Goal: Contribute content

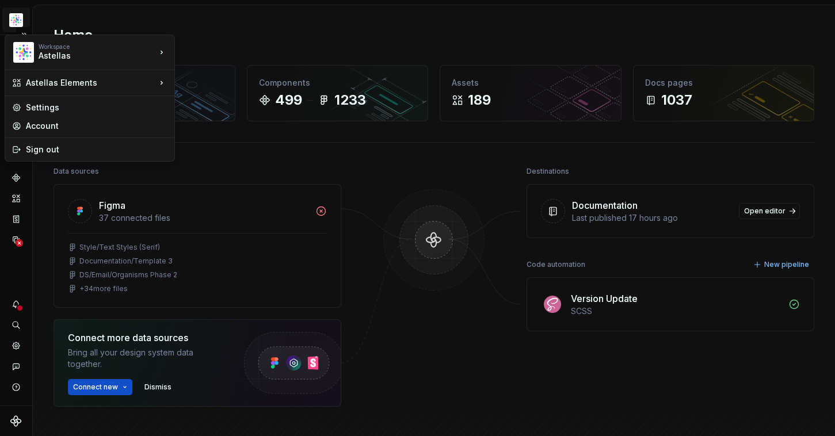
click at [17, 20] on html "Astellas Elements S Dataset Core Home Design tokens 425 Components 499 1233 Ass…" at bounding box center [417, 218] width 835 height 436
click at [201, 14] on html "Astellas Elements S Dataset Core Home Design tokens 425 Components 499 1233 Ass…" at bounding box center [417, 218] width 835 height 436
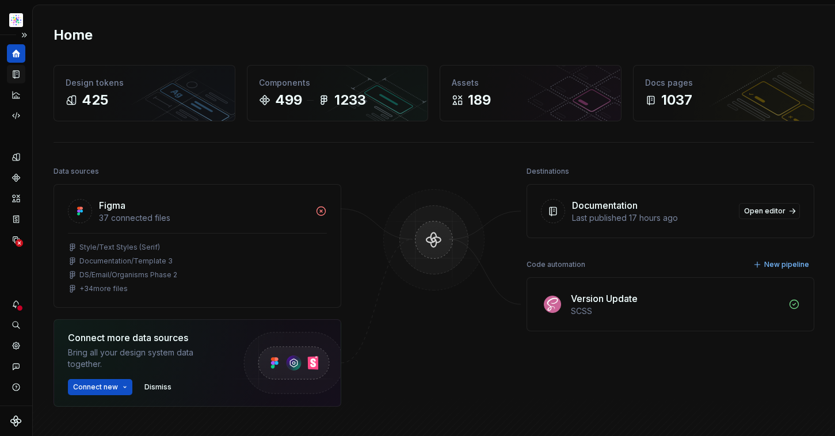
click at [16, 73] on icon "Documentation" at bounding box center [17, 74] width 5 height 6
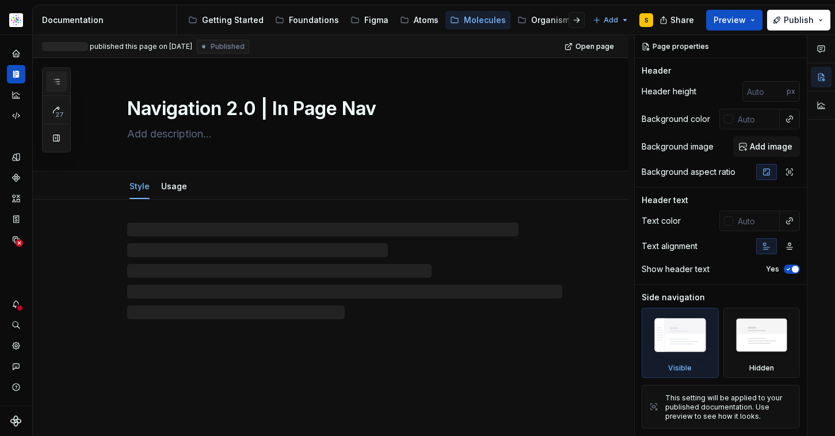
click at [55, 83] on icon "button" at bounding box center [56, 81] width 9 height 9
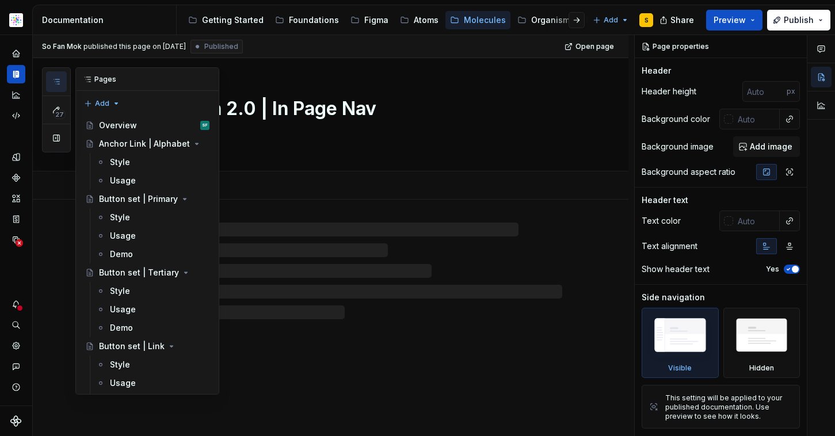
click at [56, 83] on icon "button" at bounding box center [56, 81] width 9 height 9
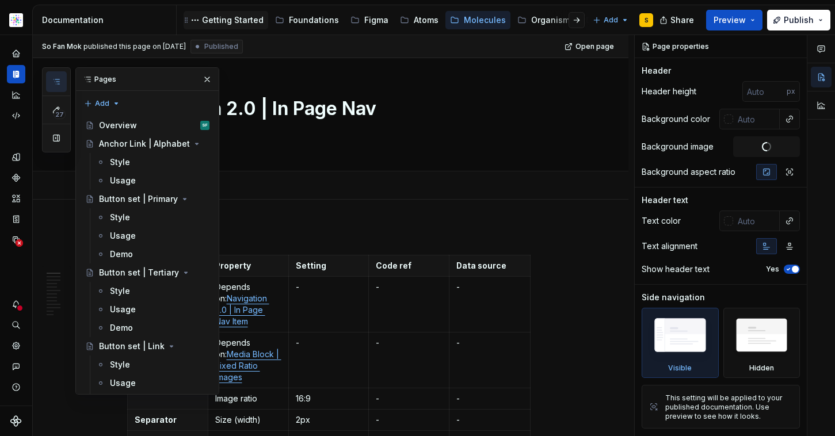
click at [246, 19] on div "Getting Started" at bounding box center [233, 20] width 62 height 12
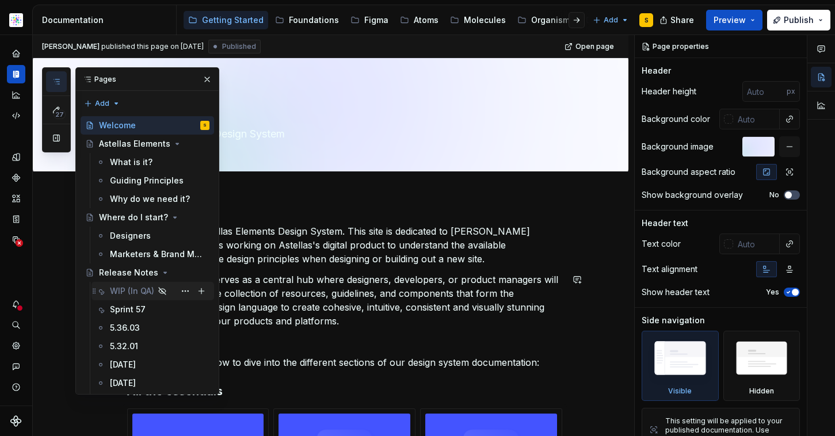
click at [135, 290] on div "WIP (In QA)" at bounding box center [132, 291] width 44 height 12
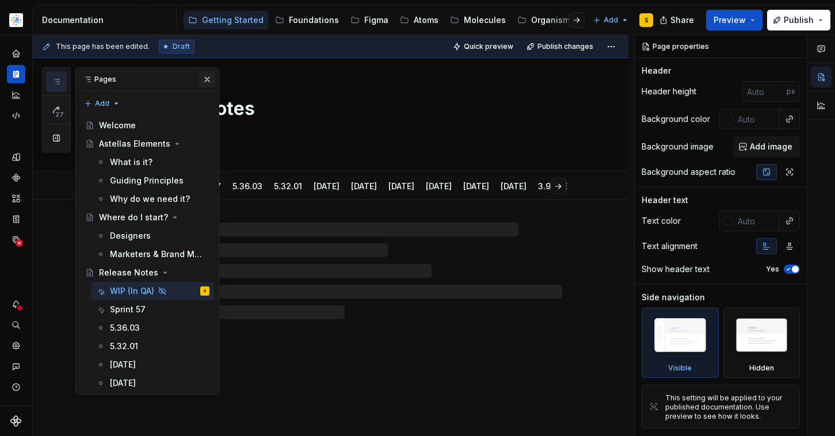
click at [200, 78] on button "button" at bounding box center [207, 79] width 16 height 16
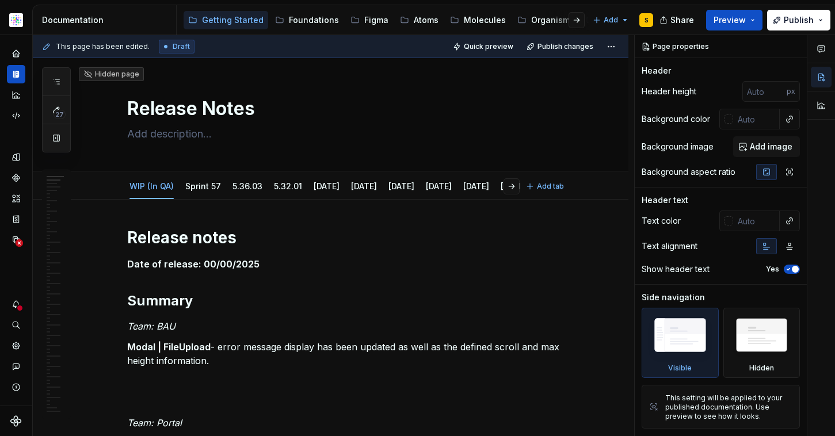
type textarea "*"
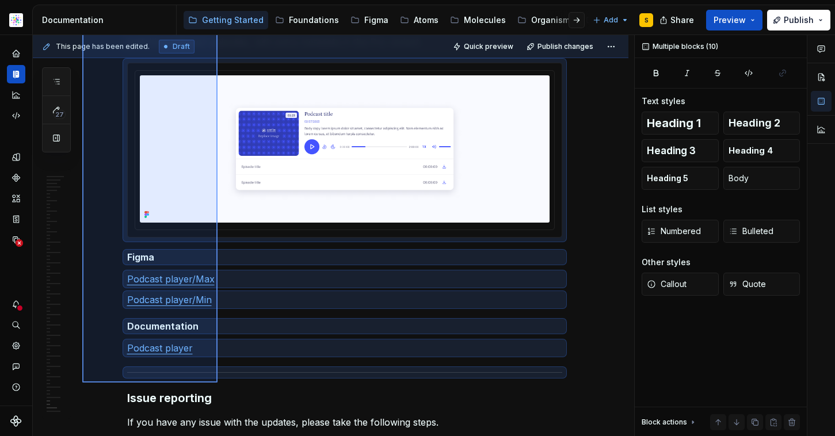
scroll to position [10178, 0]
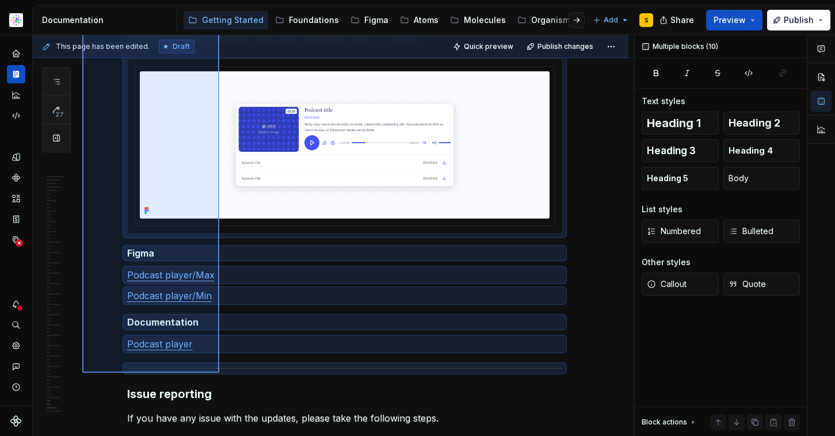
drag, startPoint x: 82, startPoint y: 107, endPoint x: 222, endPoint y: 383, distance: 309.1
click at [219, 373] on div "This page has been edited. Draft Quick preview Publish changes Hidden page Rele…" at bounding box center [333, 236] width 601 height 402
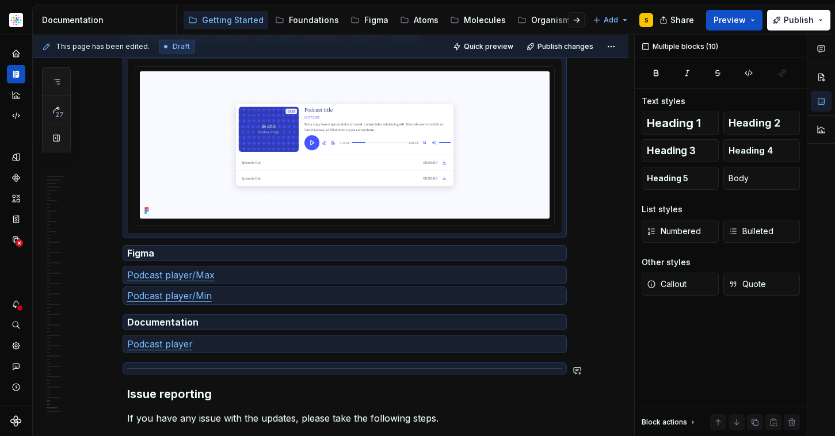
drag, startPoint x: 422, startPoint y: 381, endPoint x: 413, endPoint y: 386, distance: 10.6
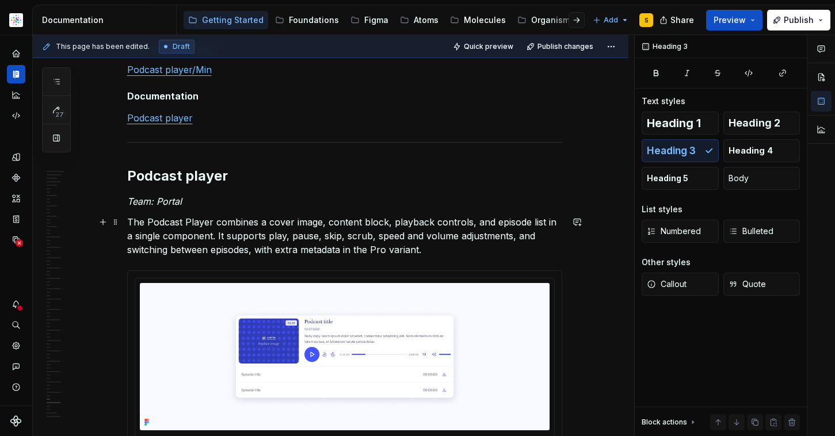
scroll to position [10426, 0]
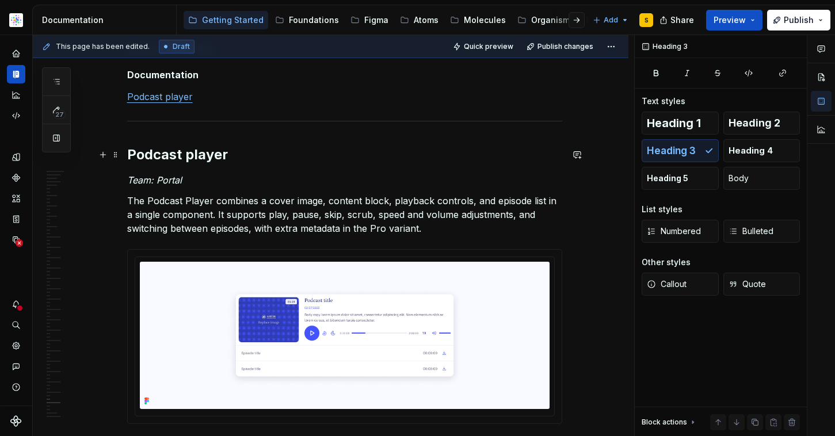
click at [227, 154] on h2 "Podcast player" at bounding box center [344, 155] width 435 height 18
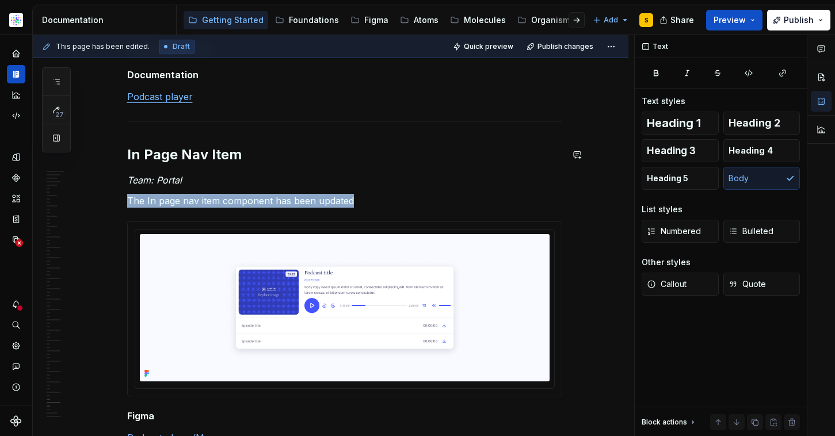
type textarea "*"
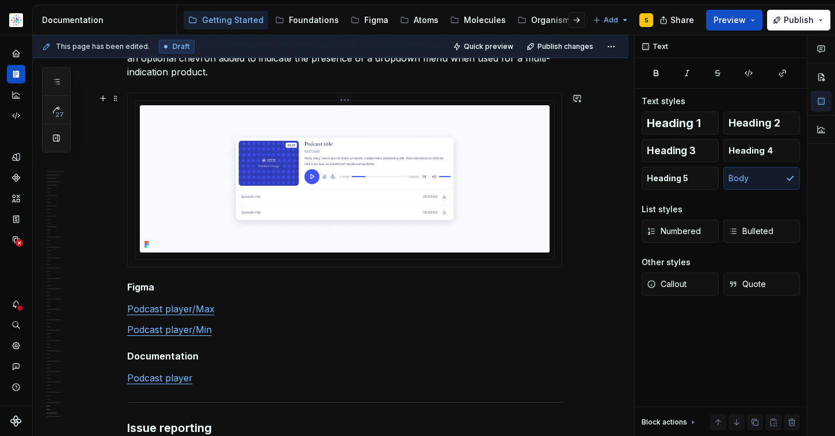
scroll to position [10585, 0]
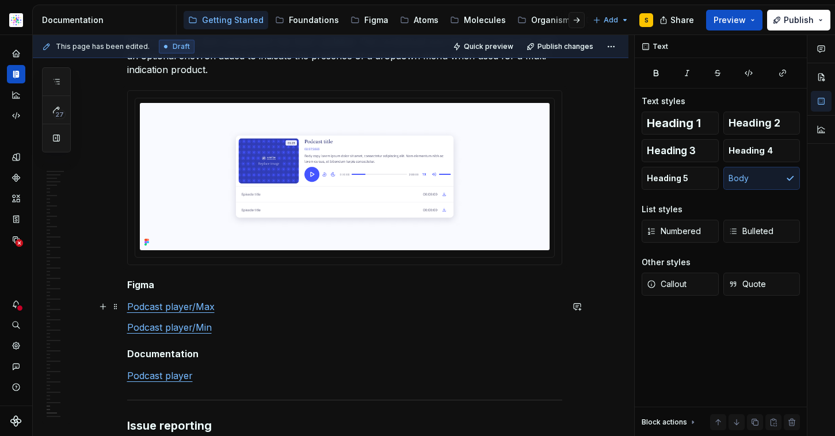
click at [239, 308] on p "Podcast player/Max" at bounding box center [344, 307] width 435 height 14
click at [235, 308] on p "Podcast player/Max" at bounding box center [344, 307] width 435 height 14
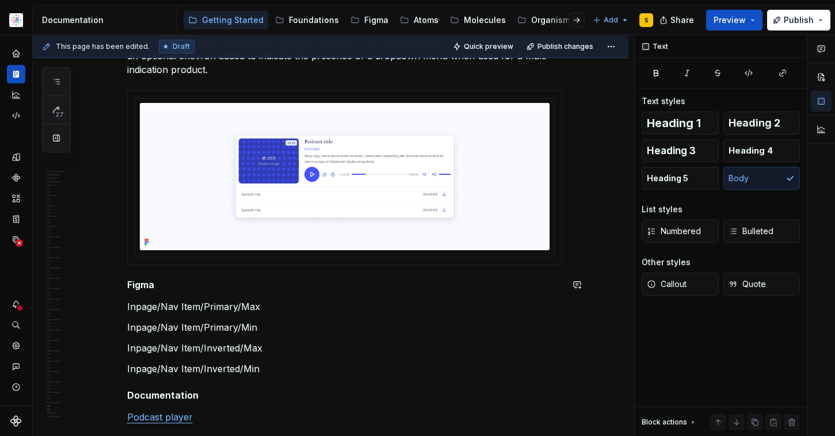
click at [278, 305] on p "Inpage/Nav Item/Primary/Max" at bounding box center [344, 307] width 435 height 14
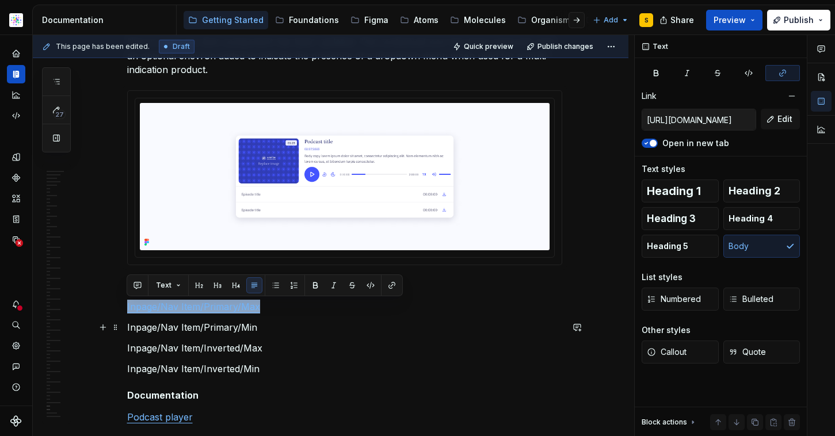
click at [269, 331] on p "Inpage/Nav Item/Primary/Min" at bounding box center [344, 328] width 435 height 14
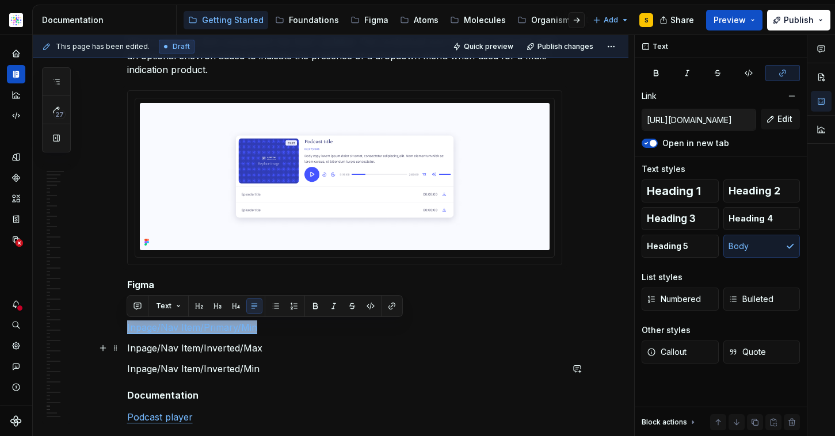
click at [268, 353] on p "Inpage/Nav Item/Inverted/Max" at bounding box center [344, 348] width 435 height 14
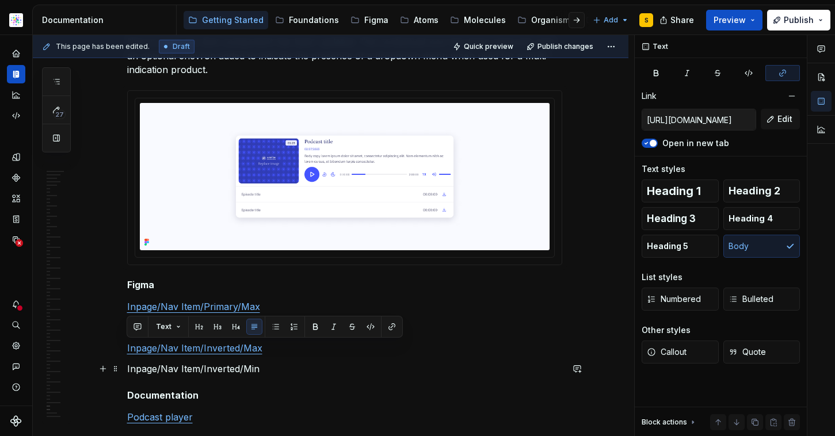
click at [268, 369] on p "Inpage/Nav Item/Inverted/Min" at bounding box center [344, 369] width 435 height 14
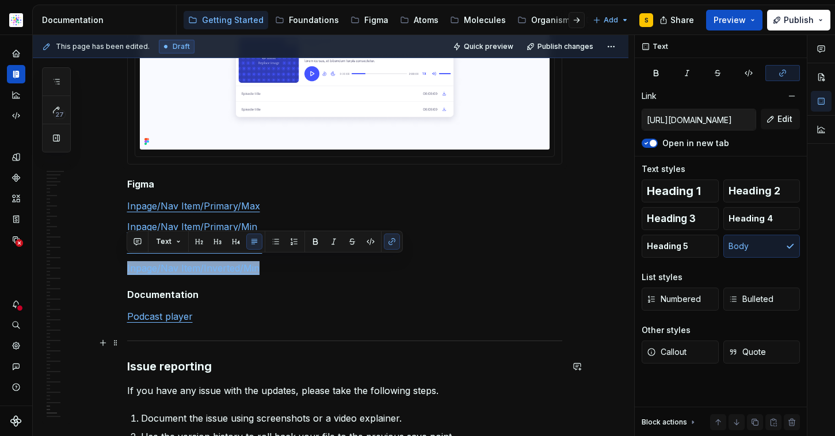
scroll to position [10691, 0]
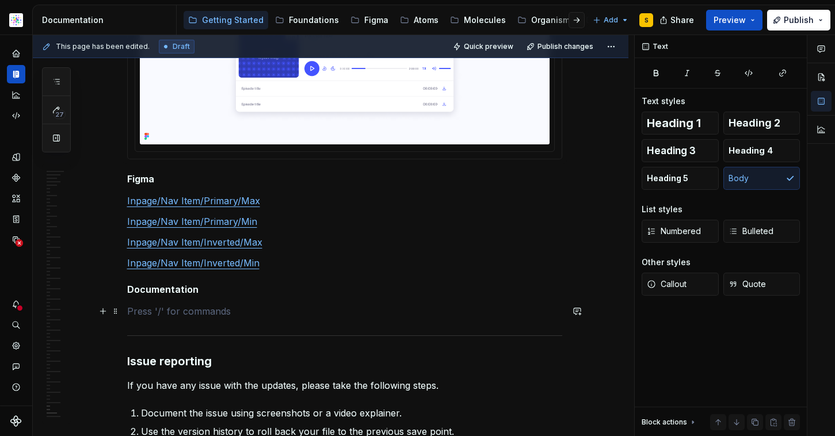
click at [200, 311] on p at bounding box center [344, 311] width 435 height 14
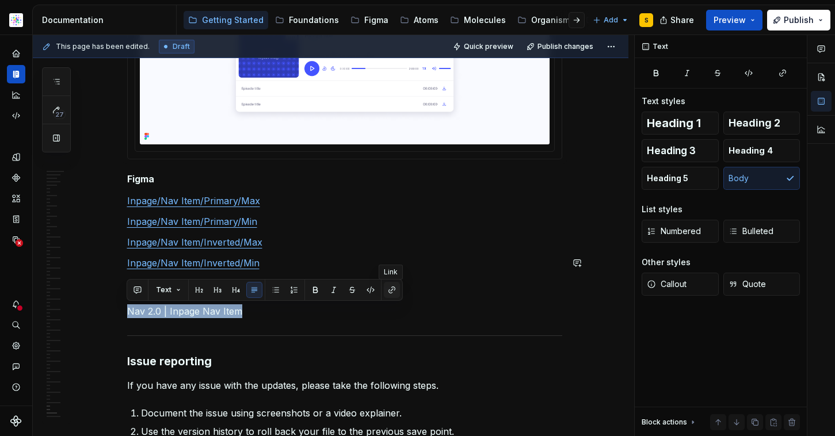
click at [392, 289] on button "button" at bounding box center [392, 290] width 16 height 16
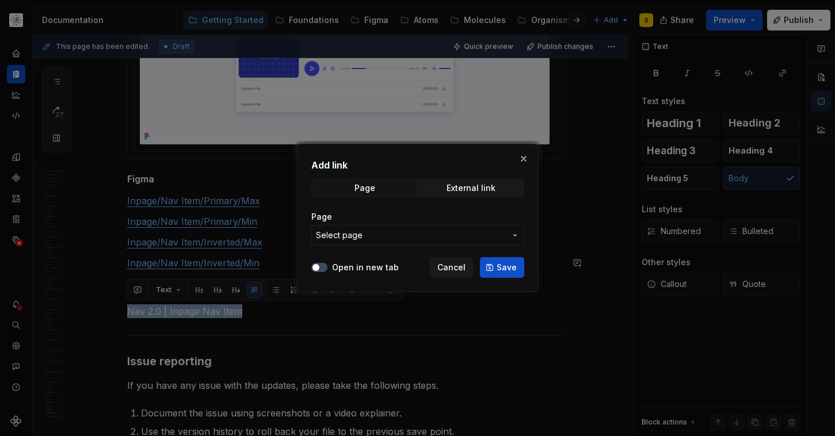
click at [514, 235] on icon "button" at bounding box center [514, 235] width 9 height 9
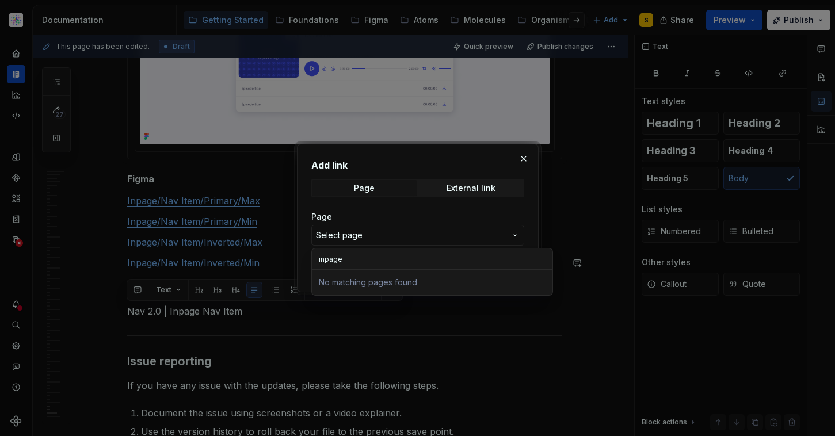
type input "in page"
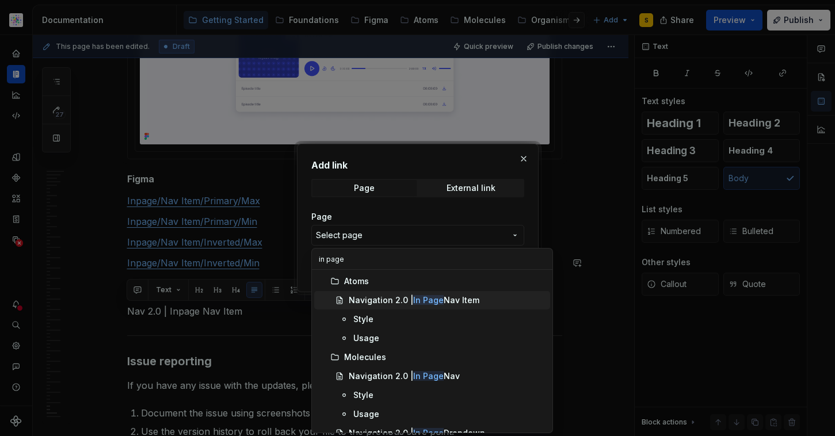
click at [386, 299] on div "Navigation 2.0 | In Page Nav Item" at bounding box center [414, 301] width 131 height 12
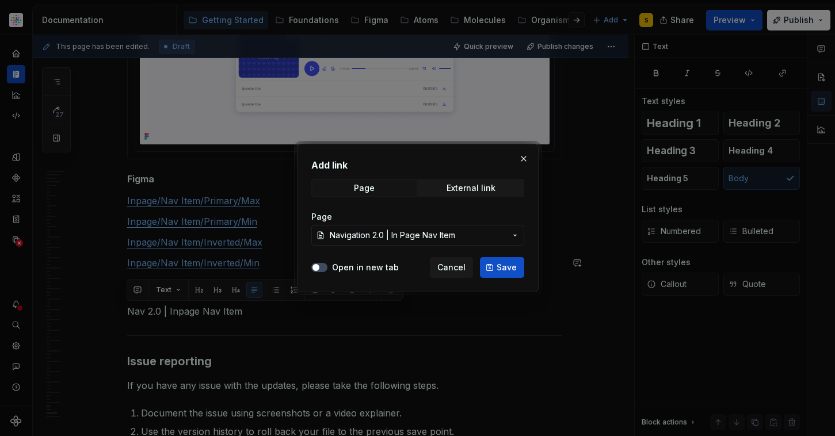
click at [509, 264] on span "Save" at bounding box center [507, 268] width 20 height 12
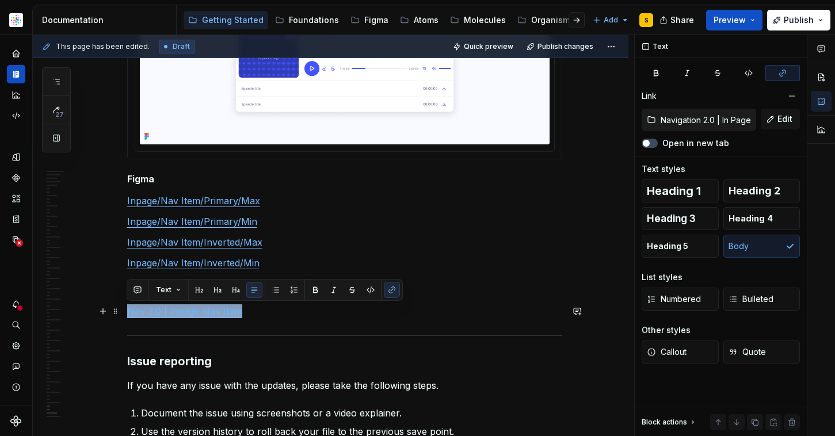
click at [255, 316] on p "Nav 2.0 | Inpage Nav Item" at bounding box center [344, 311] width 435 height 14
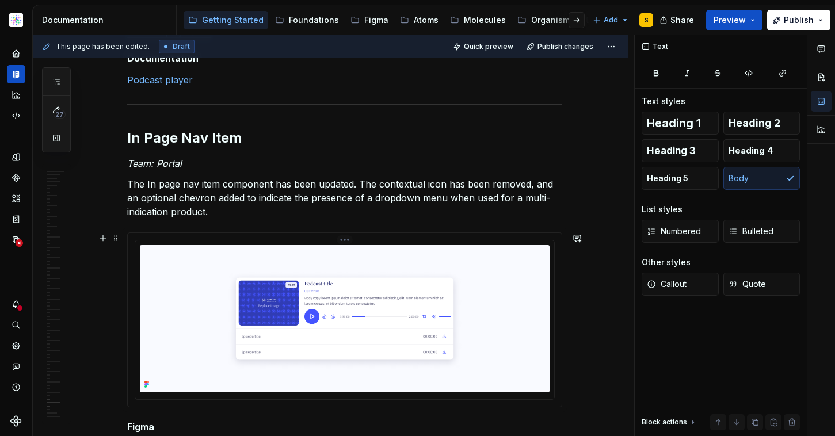
scroll to position [10437, 0]
